Goal: Task Accomplishment & Management: Use online tool/utility

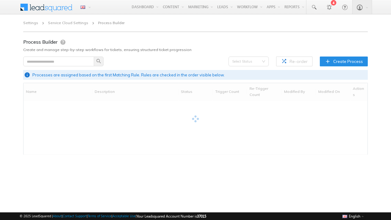
click at [344, 61] on span "Create Process" at bounding box center [348, 61] width 30 height 6
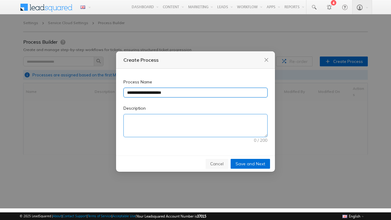
type input "**********"
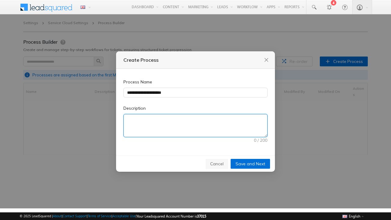
click at [195, 126] on textarea "Description" at bounding box center [196, 125] width 144 height 23
type textarea "**********"
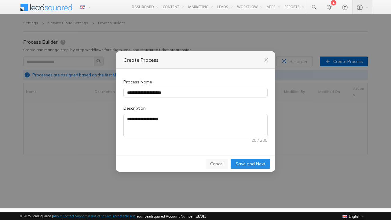
click at [250, 163] on span "Save and Next" at bounding box center [250, 163] width 30 height 7
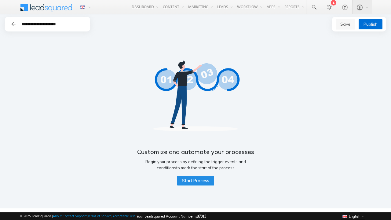
click at [195, 180] on span "Start Process" at bounding box center [195, 180] width 27 height 7
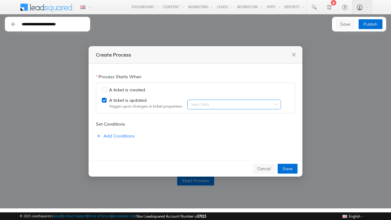
click at [191, 104] on input "search" at bounding box center [191, 104] width 1 height 5
type input "******"
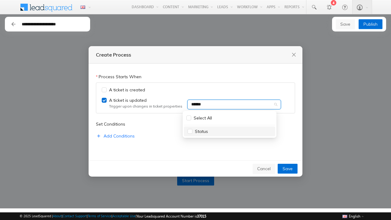
click at [229, 131] on div "Status" at bounding box center [229, 131] width 84 height 7
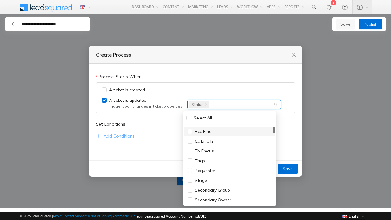
click at [115, 136] on span "Add Conditions" at bounding box center [119, 136] width 31 height 7
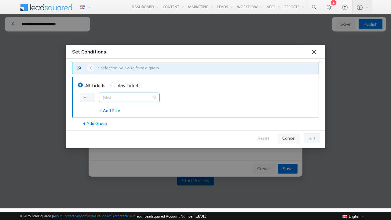
click at [129, 97] on input "search" at bounding box center [129, 97] width 54 height 9
type input "**********"
click at [118, 118] on span "Ticket Subject" at bounding box center [118, 117] width 28 height 5
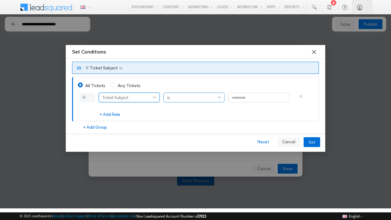
click at [194, 97] on span "is" at bounding box center [194, 97] width 54 height 9
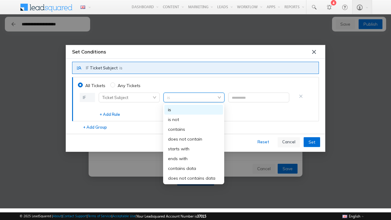
click at [194, 149] on div "starts with" at bounding box center [193, 148] width 51 height 7
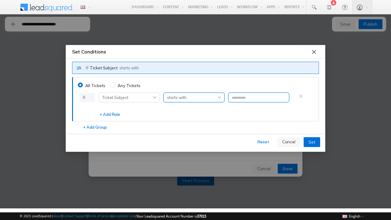
click at [258, 97] on input "text" at bounding box center [258, 98] width 61 height 10
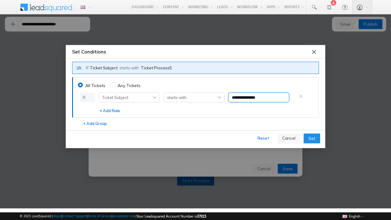
type input "**********"
click at [312, 138] on span "Set" at bounding box center [311, 138] width 7 height 7
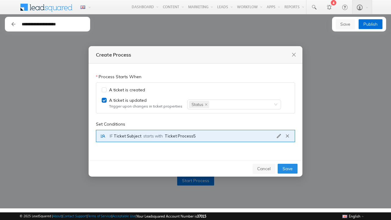
click at [288, 169] on span "Save" at bounding box center [287, 168] width 10 height 7
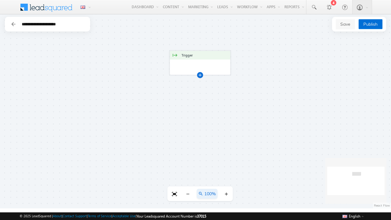
click at [200, 75] on div at bounding box center [199, 74] width 3 height 3
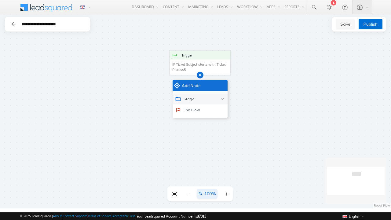
click at [200, 99] on div "Stage" at bounding box center [200, 98] width 55 height 11
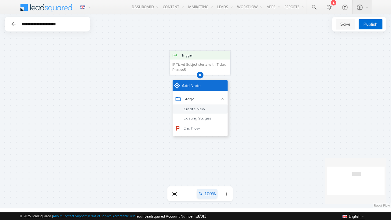
click at [192, 109] on div "Create New" at bounding box center [193, 108] width 24 height 5
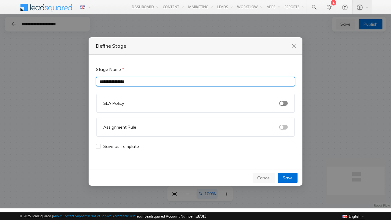
type input "**********"
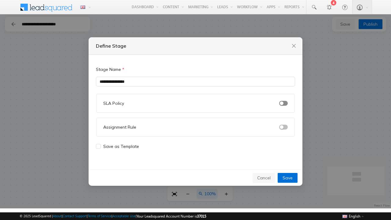
click at [283, 103] on span "button" at bounding box center [283, 103] width 9 height 5
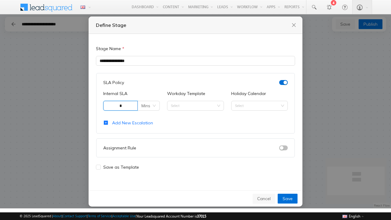
click at [149, 105] on span "Mins" at bounding box center [148, 105] width 14 height 9
type input "*"
click at [149, 118] on div "Mins" at bounding box center [149, 118] width 12 height 7
click at [195, 105] on input "Workday Template" at bounding box center [195, 105] width 49 height 9
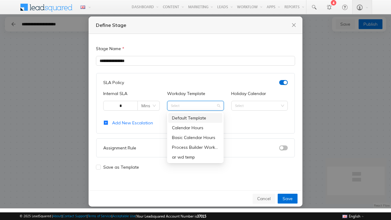
click at [195, 147] on div "Process Builder Workday Template" at bounding box center [195, 147] width 47 height 7
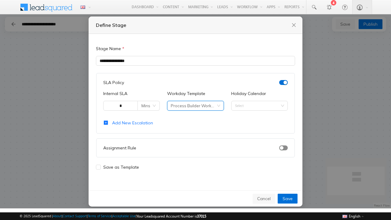
click at [283, 147] on span "button" at bounding box center [283, 147] width 9 height 5
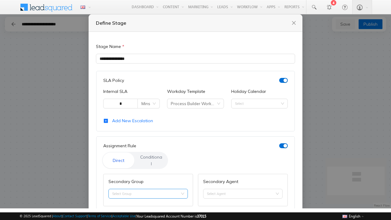
click at [147, 189] on input "Secondary Group" at bounding box center [148, 193] width 72 height 9
type input "**********"
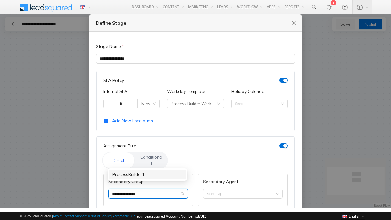
click at [147, 174] on div "ProcessBuilder1" at bounding box center [147, 174] width 70 height 7
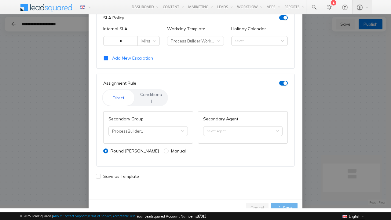
scroll to position [36, 169]
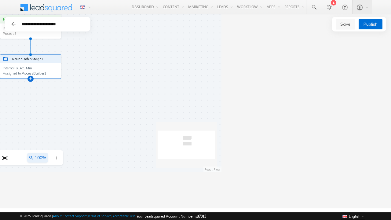
click at [30, 78] on div at bounding box center [30, 78] width 3 height 3
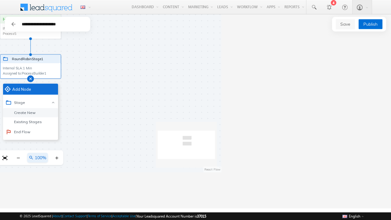
click at [23, 112] on div "Create New" at bounding box center [24, 112] width 24 height 5
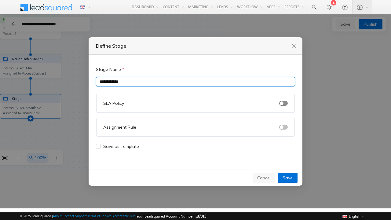
type input "**********"
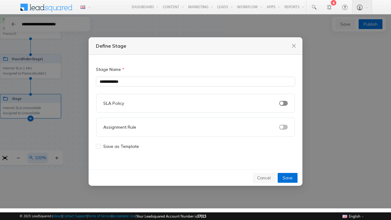
click at [283, 103] on span "button" at bounding box center [283, 103] width 9 height 5
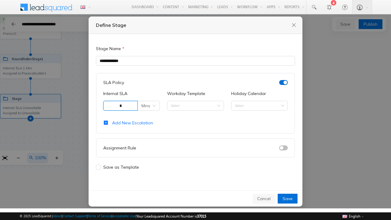
click at [149, 105] on span "Mins" at bounding box center [148, 105] width 14 height 9
type input "*"
click at [149, 118] on div "Mins" at bounding box center [149, 118] width 12 height 7
click at [195, 105] on input "Workday Template" at bounding box center [195, 105] width 49 height 9
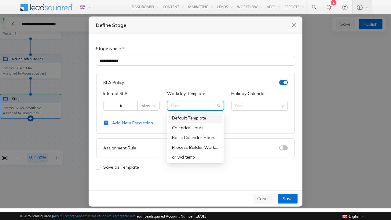
click at [195, 147] on div "Process Builder Workday Template" at bounding box center [195, 147] width 47 height 7
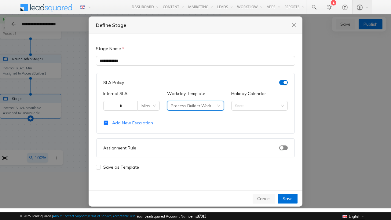
click at [283, 147] on span "button" at bounding box center [283, 147] width 9 height 5
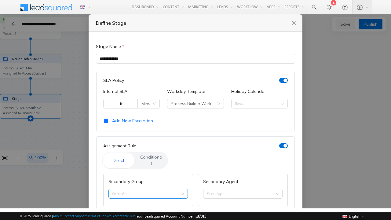
click at [147, 189] on input "Secondary Group" at bounding box center [148, 193] width 72 height 9
type input "**********"
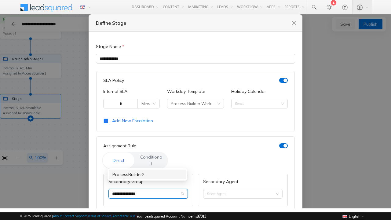
click at [147, 174] on div "ProcessBuilder2" at bounding box center [147, 174] width 70 height 7
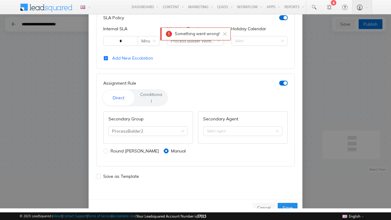
click at [283, 204] on button "Save" at bounding box center [288, 208] width 20 height 10
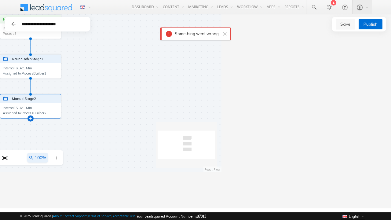
click at [30, 118] on div at bounding box center [30, 118] width 3 height 3
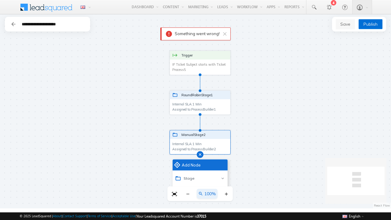
scroll to position [0, 174]
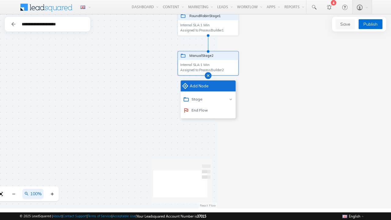
drag, startPoint x: 262, startPoint y: 103, endPoint x: 270, endPoint y: 60, distance: 43.5
click at [270, 60] on div "Trigger IF Ticket Subject starts with Ticket Process5 IF Ticket Subject starts …" at bounding box center [195, 111] width 391 height 194
click at [195, 110] on div "End Flow" at bounding box center [195, 110] width 25 height 6
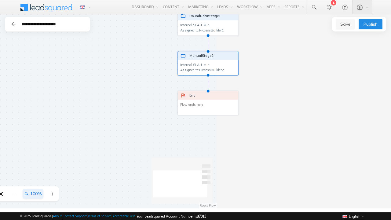
click at [370, 24] on span "Publish" at bounding box center [370, 24] width 14 height 7
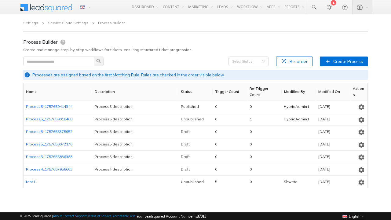
click at [361, 106] on icon "button" at bounding box center [361, 107] width 7 height 7
click at [351, 127] on span "Unpublish" at bounding box center [351, 127] width 16 height 4
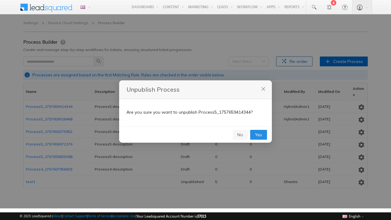
click at [259, 134] on span "Yes" at bounding box center [258, 134] width 7 height 7
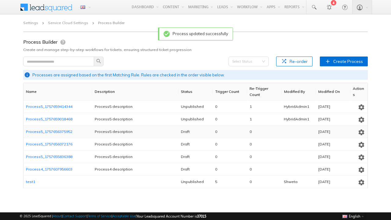
click at [361, 106] on icon "button" at bounding box center [361, 107] width 7 height 7
click at [351, 156] on span "Delete" at bounding box center [351, 157] width 9 height 4
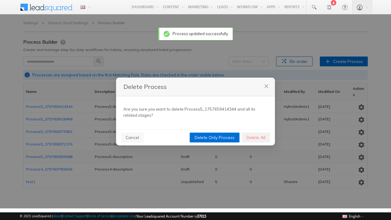
click at [256, 137] on span "Delete All" at bounding box center [255, 137] width 19 height 7
